Goal: Transaction & Acquisition: Purchase product/service

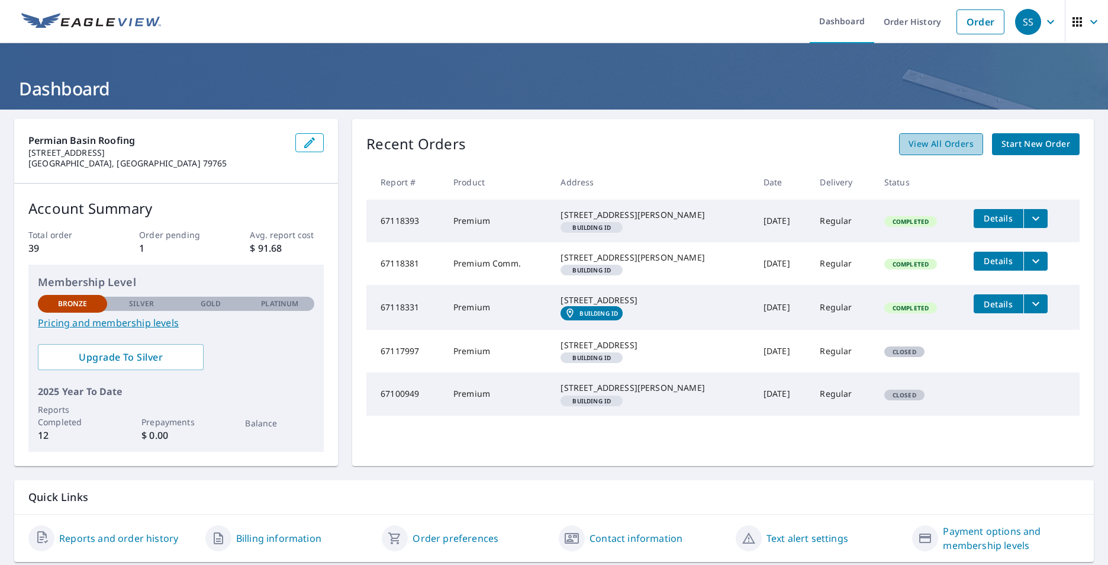
click at [944, 143] on span "View All Orders" at bounding box center [941, 144] width 65 height 15
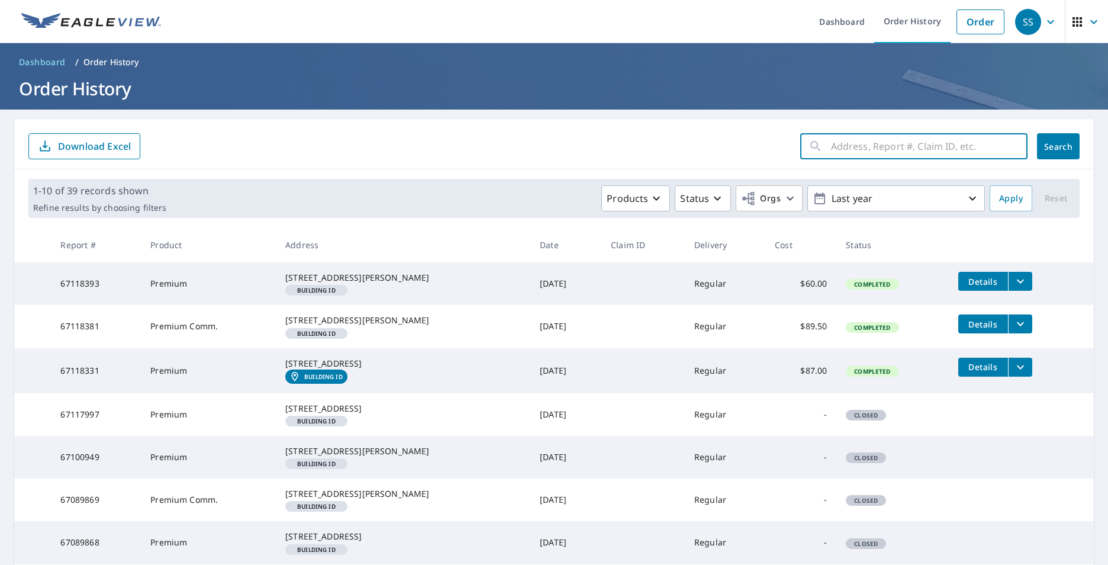
click at [835, 150] on input "text" at bounding box center [929, 146] width 197 height 33
drag, startPoint x: 852, startPoint y: 147, endPoint x: 792, endPoint y: 140, distance: 60.1
click at [800, 140] on div "RED ​" at bounding box center [913, 146] width 227 height 26
type input "1622 RED OAK"
click at [1047, 141] on span "Search" at bounding box center [1059, 146] width 24 height 11
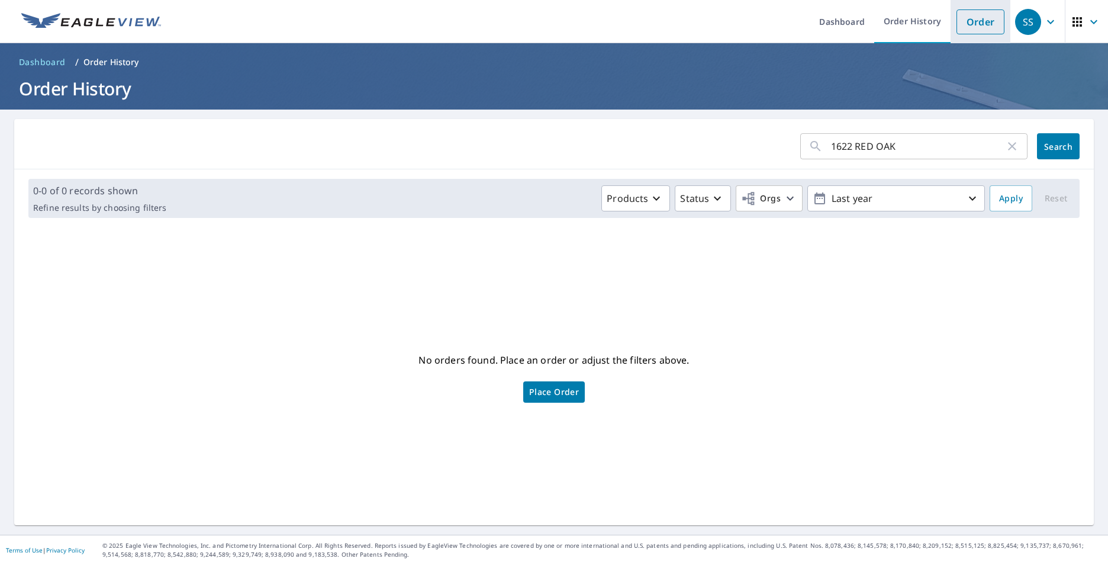
click at [966, 17] on link "Order" at bounding box center [981, 21] width 48 height 25
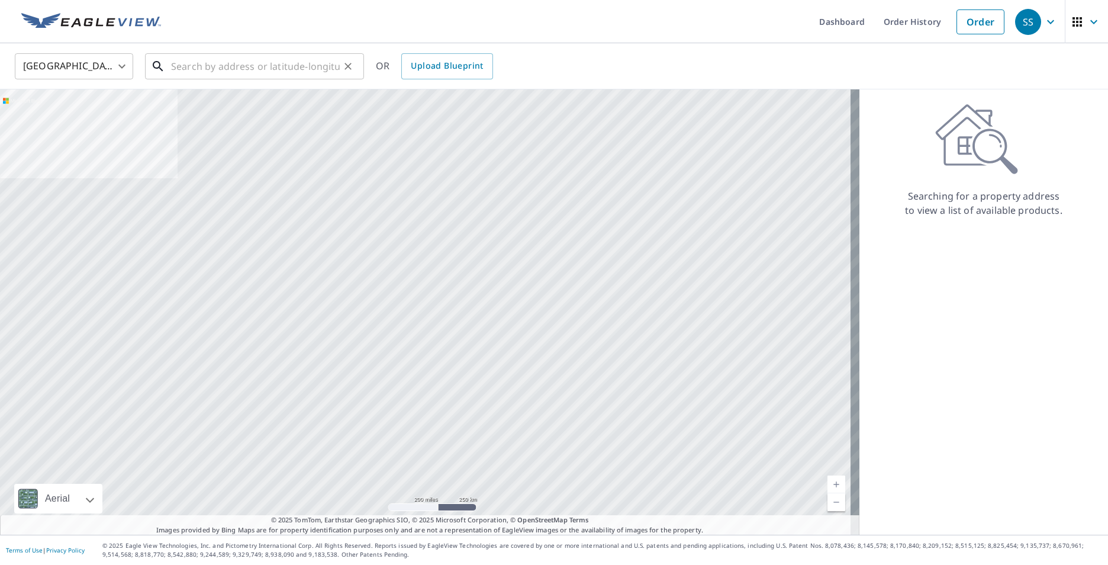
click at [183, 70] on input "text" at bounding box center [255, 66] width 169 height 33
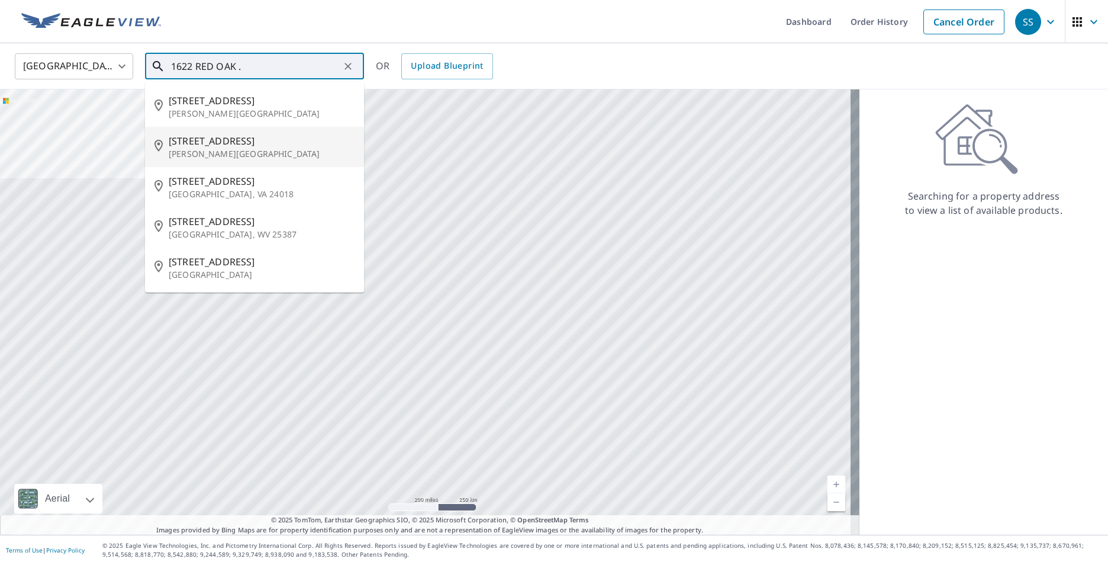
click at [202, 142] on span "[STREET_ADDRESS]" at bounding box center [262, 141] width 186 height 14
type input "[STREET_ADDRESS][PERSON_NAME]"
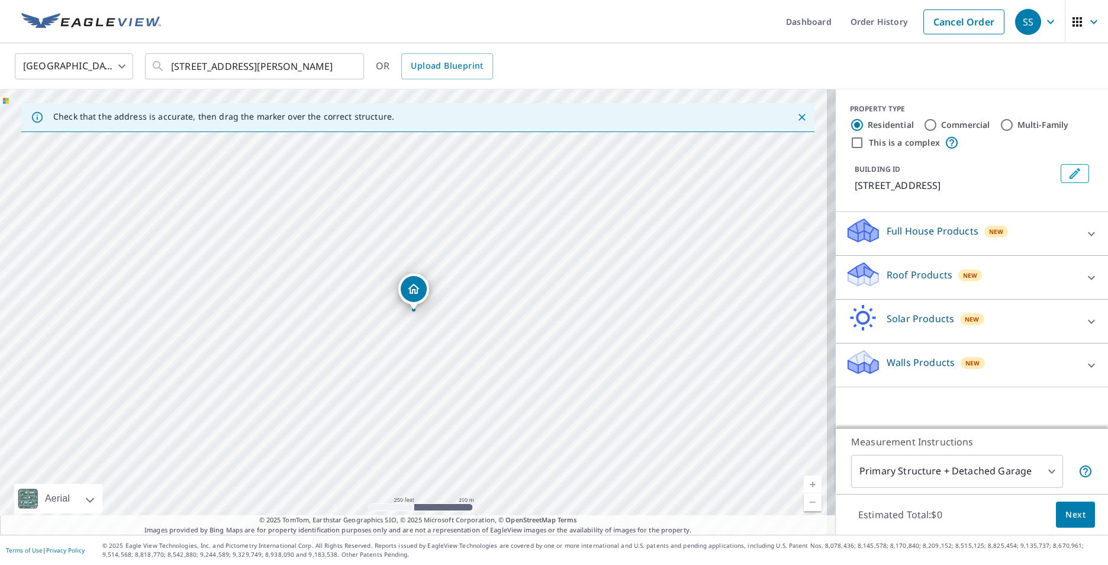
click at [900, 275] on p "Roof Products" at bounding box center [920, 275] width 66 height 14
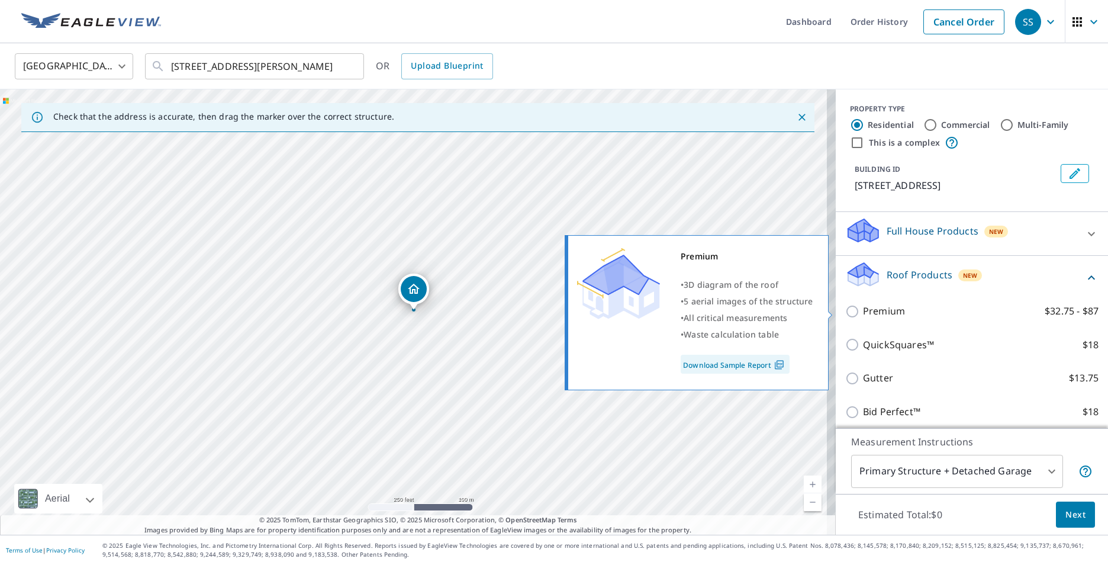
click at [847, 310] on input "Premium $32.75 - $87" at bounding box center [854, 311] width 18 height 14
checkbox input "true"
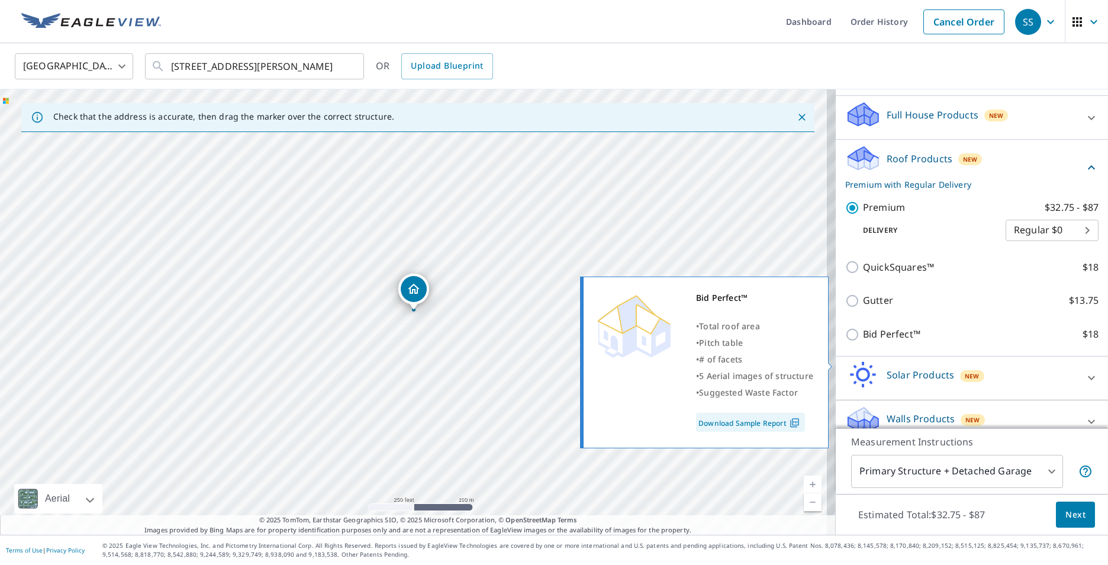
scroll to position [132, 0]
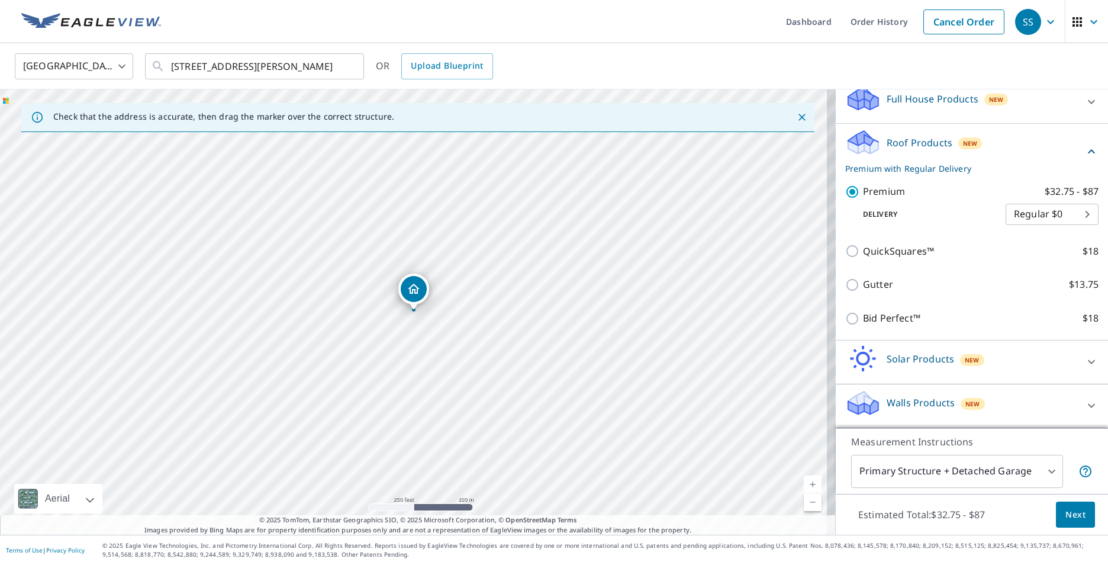
click at [1066, 516] on span "Next" at bounding box center [1076, 514] width 20 height 15
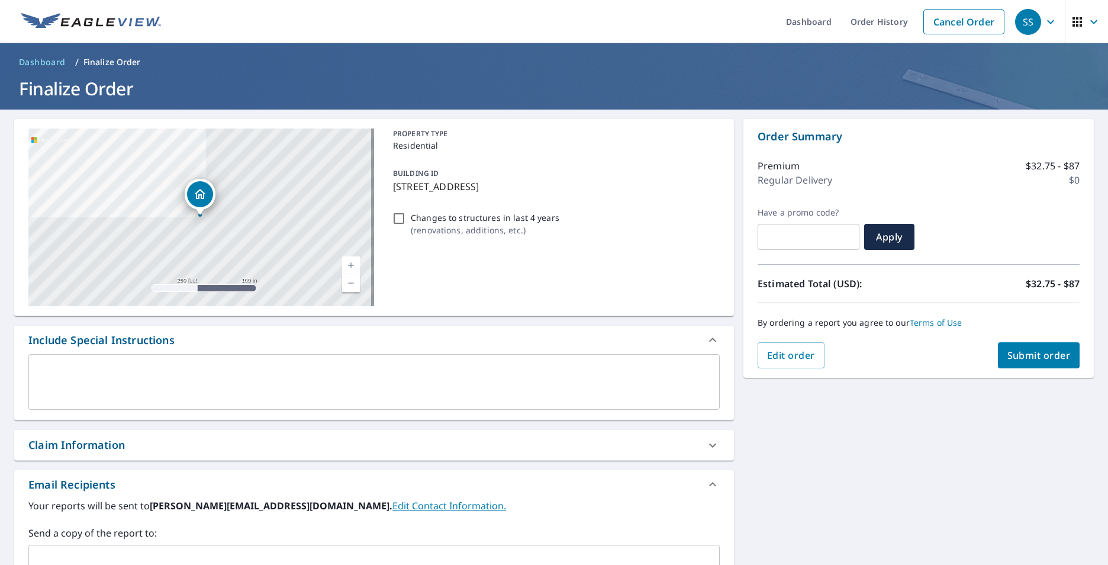
click at [1035, 355] on span "Submit order" at bounding box center [1039, 355] width 63 height 13
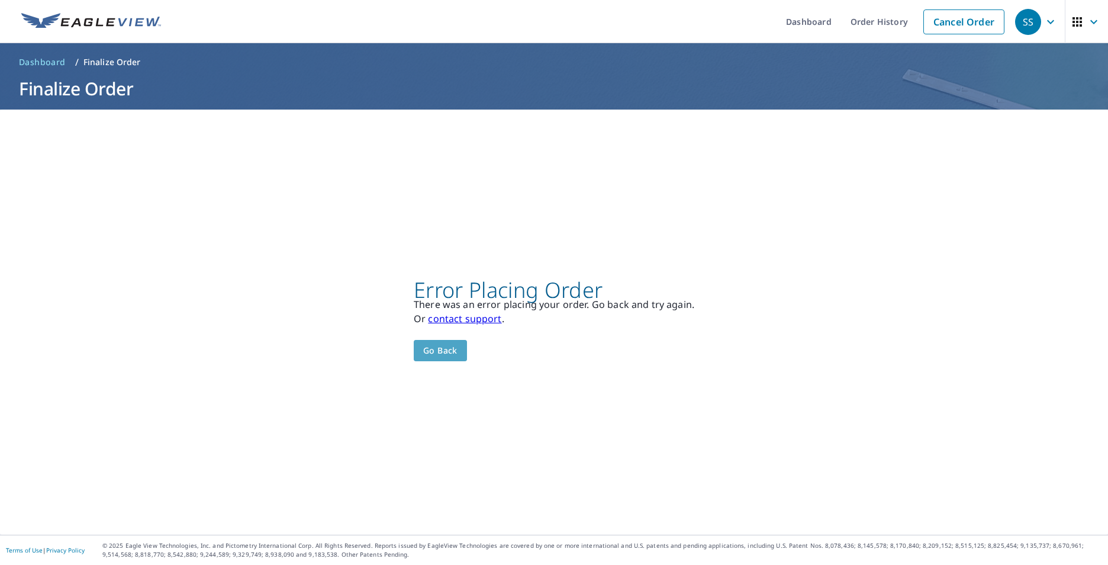
click at [444, 350] on span "Go back" at bounding box center [440, 350] width 34 height 15
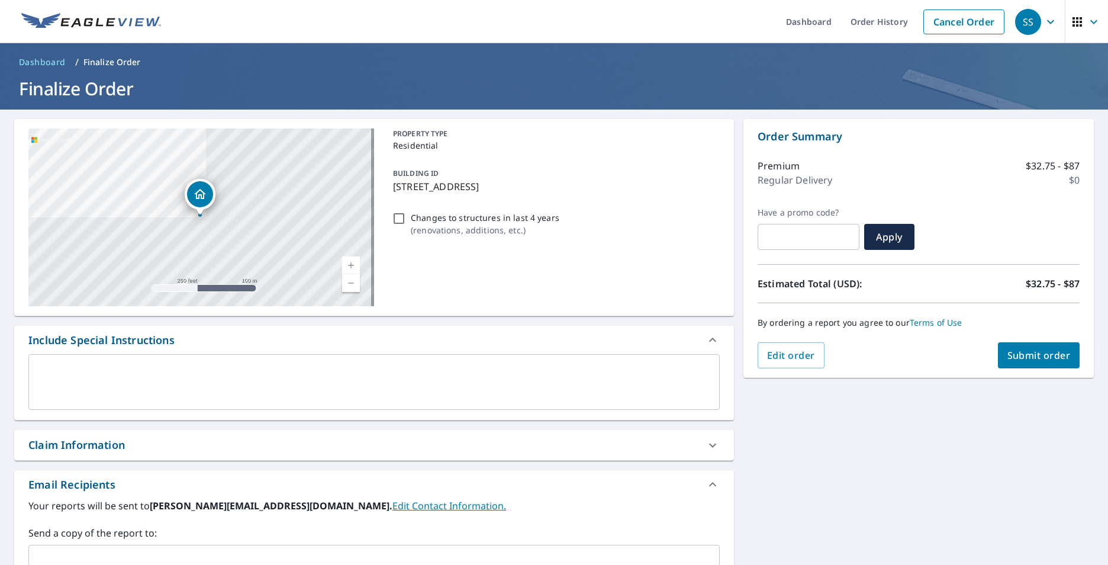
scroll to position [181, 0]
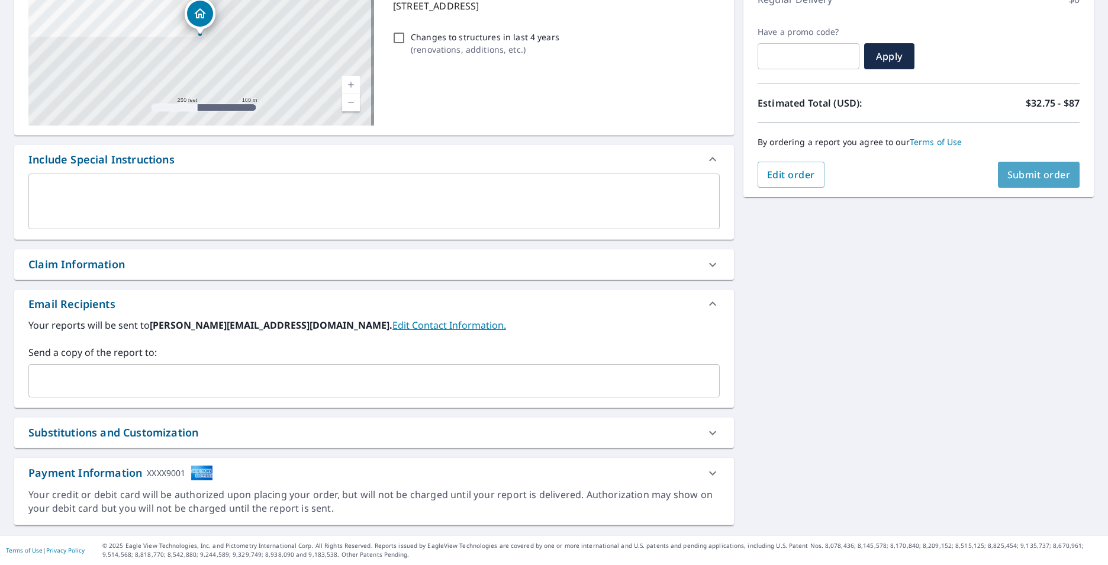
click at [1025, 172] on span "Submit order" at bounding box center [1039, 174] width 63 height 13
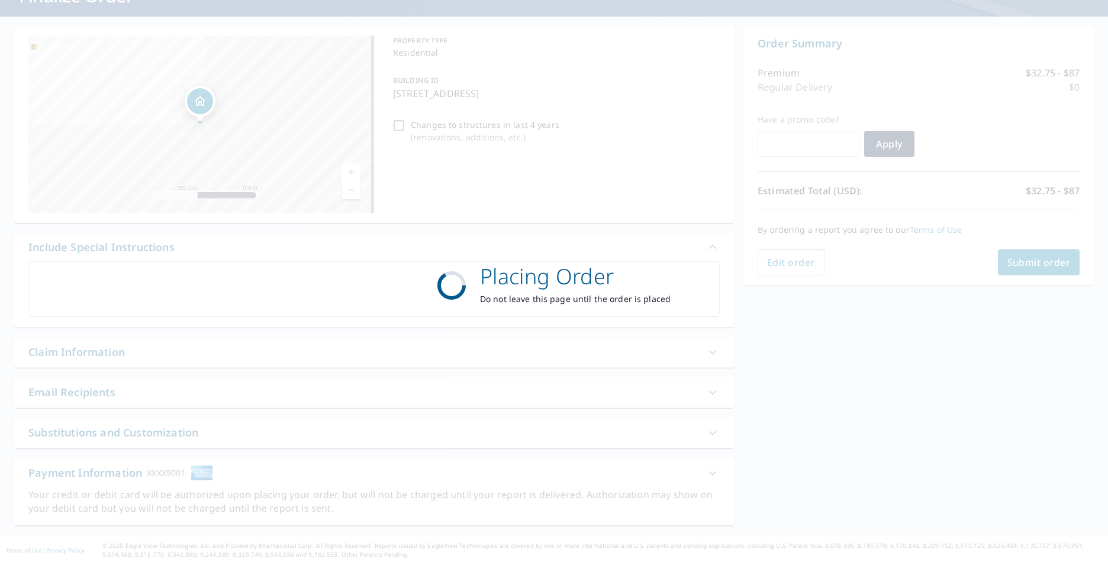
scroll to position [0, 0]
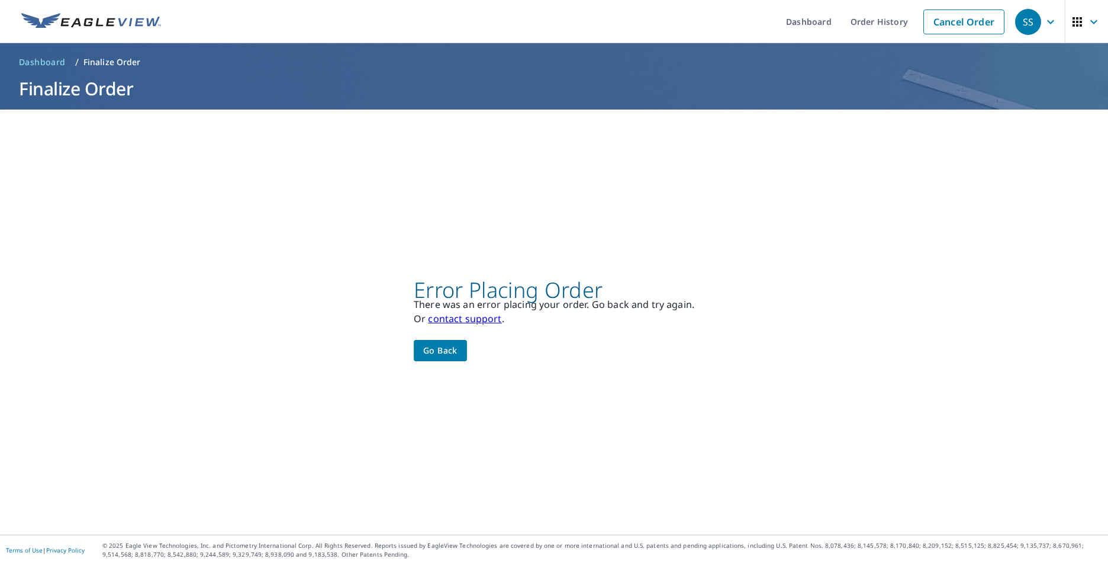
click at [457, 350] on button "Go back" at bounding box center [440, 351] width 53 height 22
